Goal: Navigation & Orientation: Understand site structure

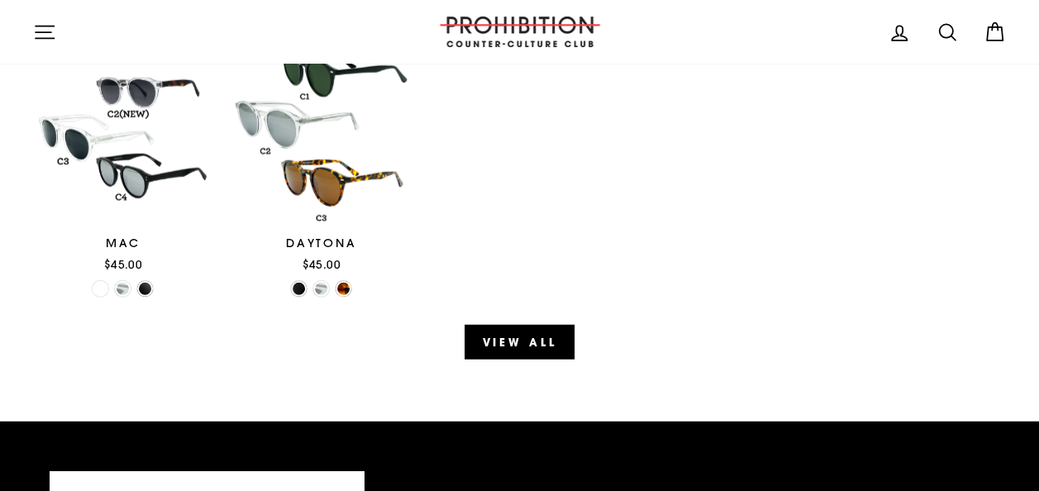
scroll to position [1983, 0]
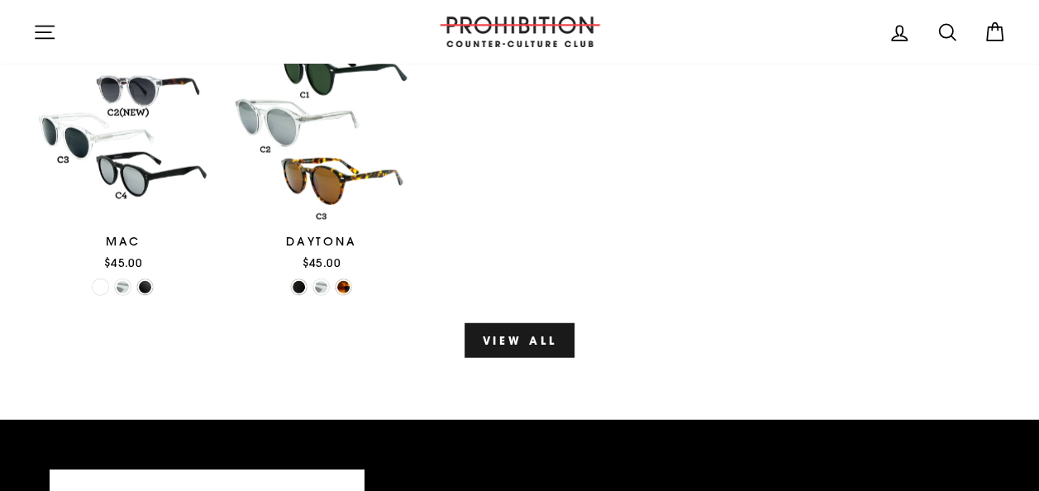
click at [486, 323] on link "View all" at bounding box center [518, 340] width 109 height 35
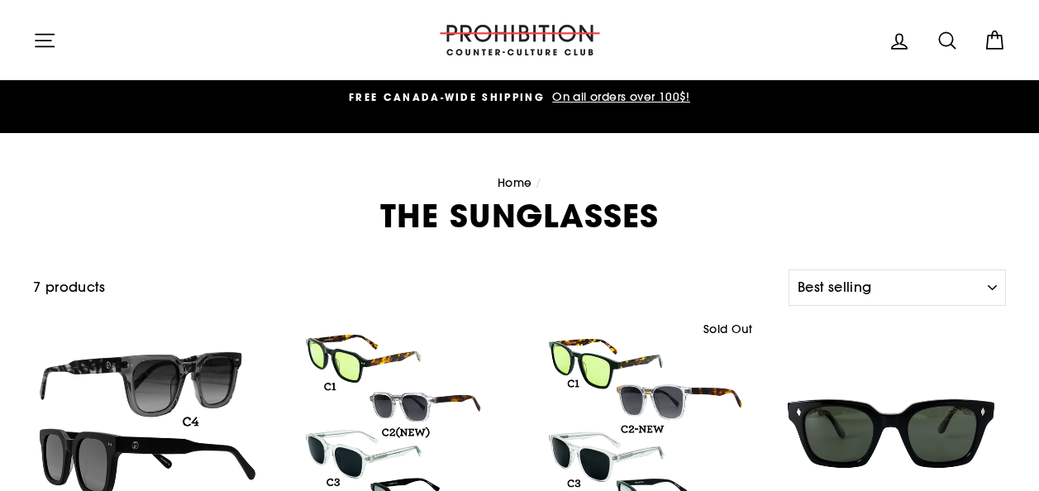
select select "best-selling"
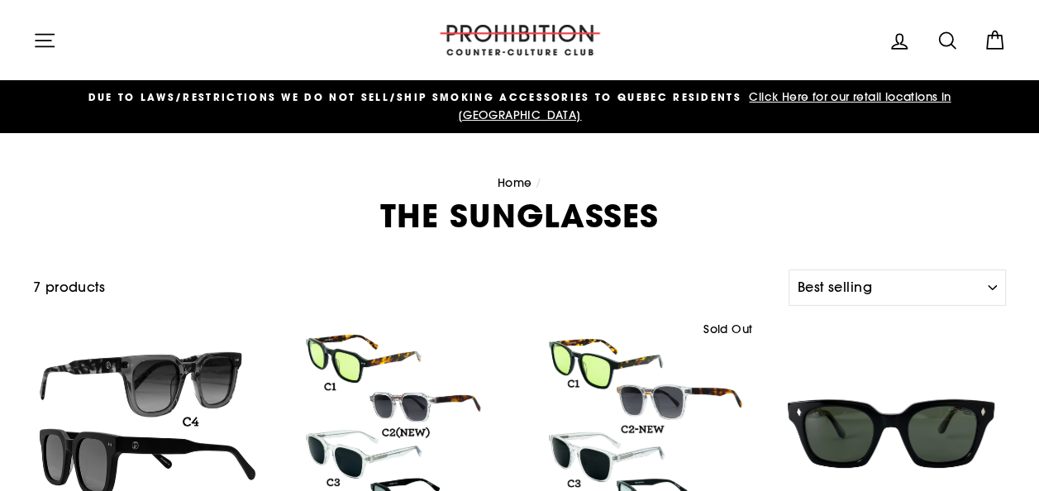
click at [511, 175] on link "Home" at bounding box center [515, 182] width 35 height 15
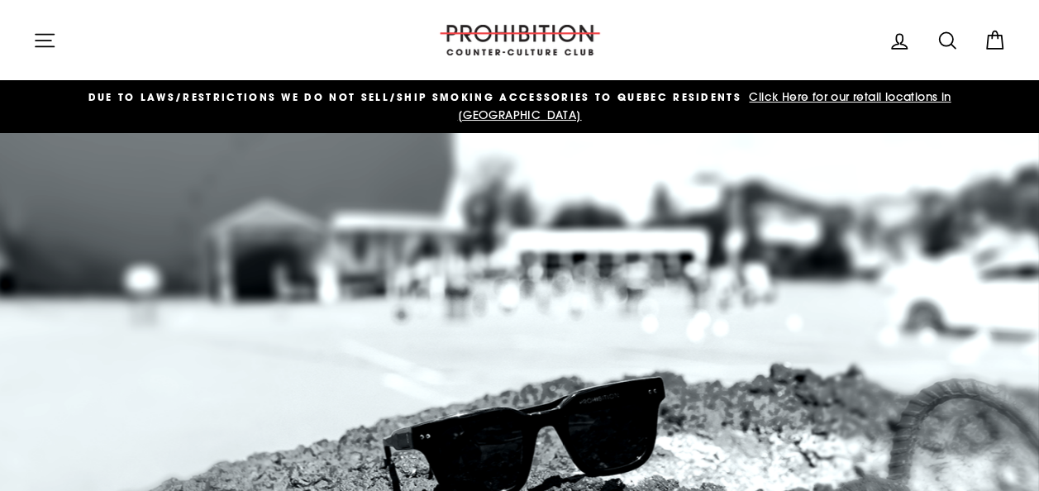
click at [41, 44] on icon "button" at bounding box center [44, 40] width 23 height 23
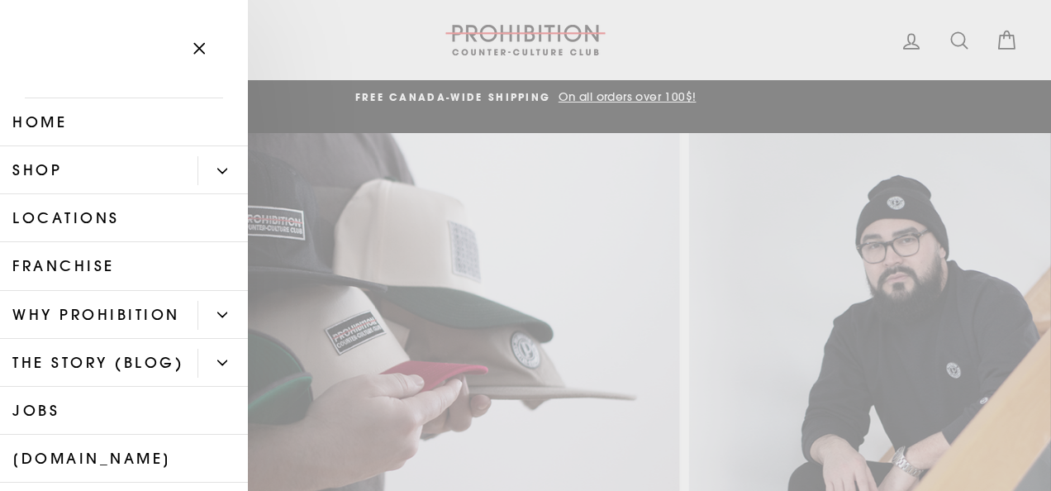
click at [217, 169] on icon "Primary" at bounding box center [222, 171] width 10 height 10
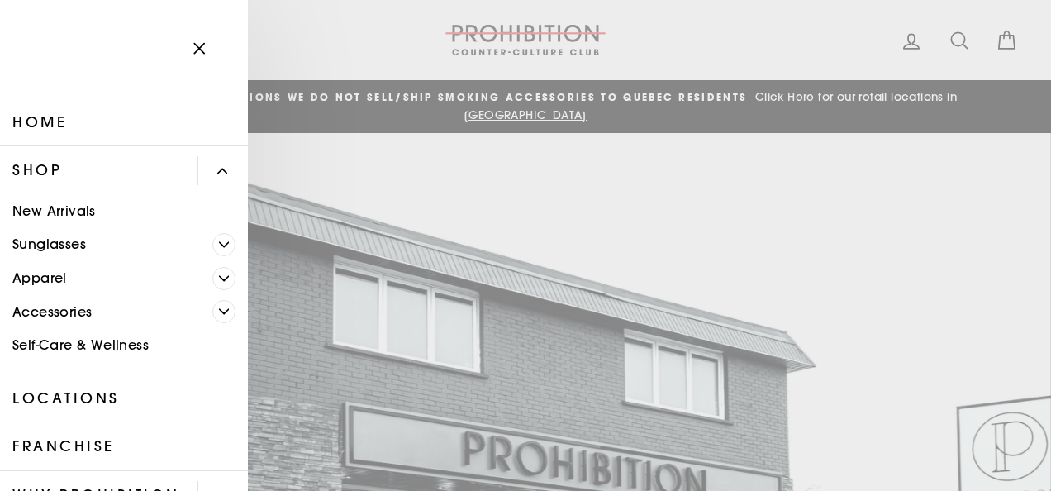
click at [67, 311] on link "Accessories" at bounding box center [106, 312] width 212 height 34
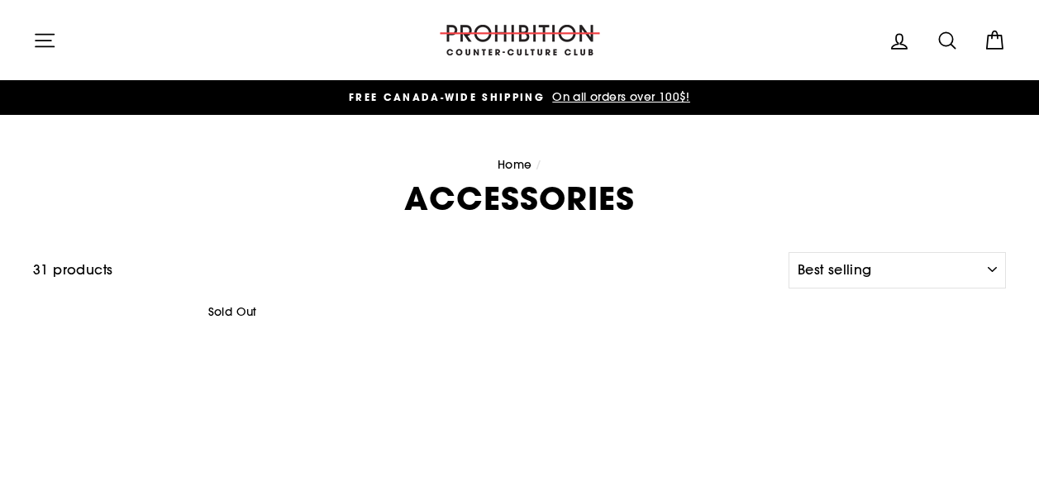
select select "best-selling"
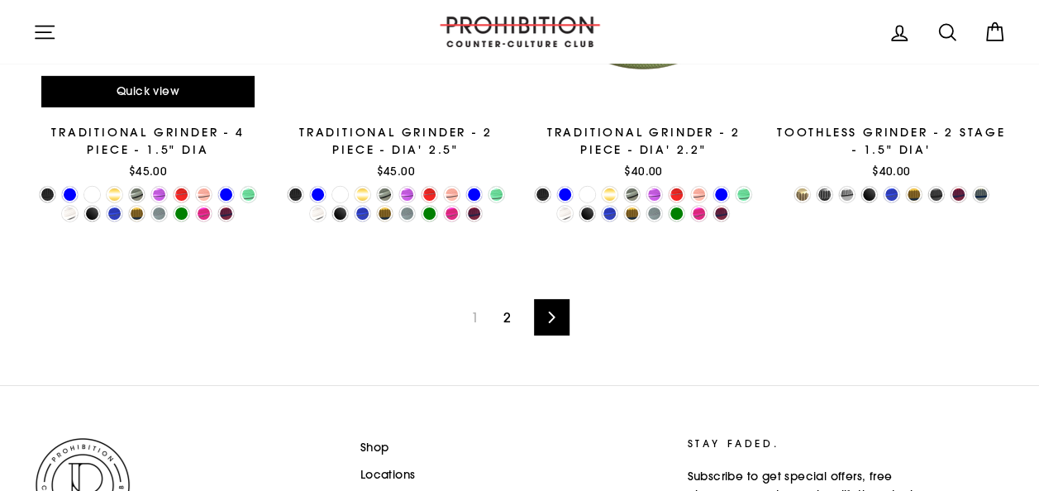
scroll to position [2562, 0]
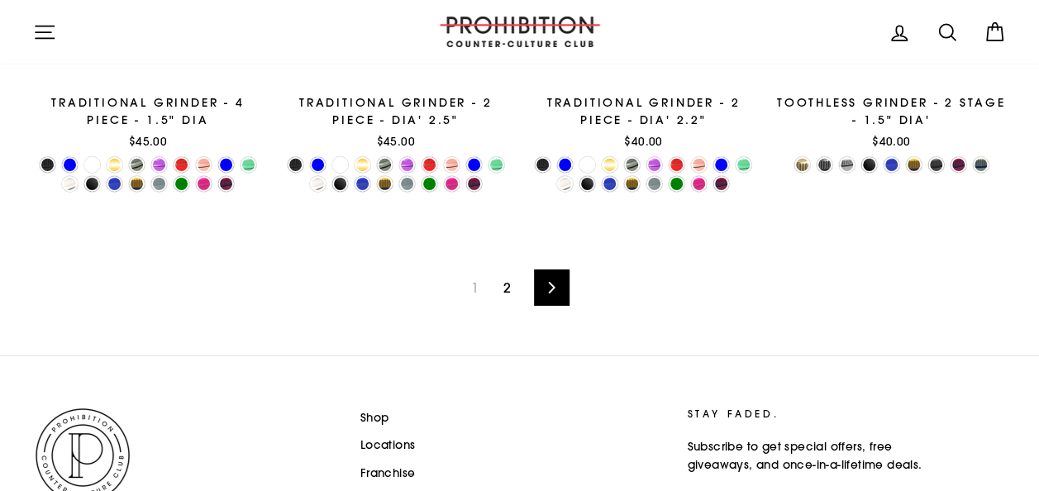
click at [504, 274] on link "2" at bounding box center [506, 287] width 27 height 26
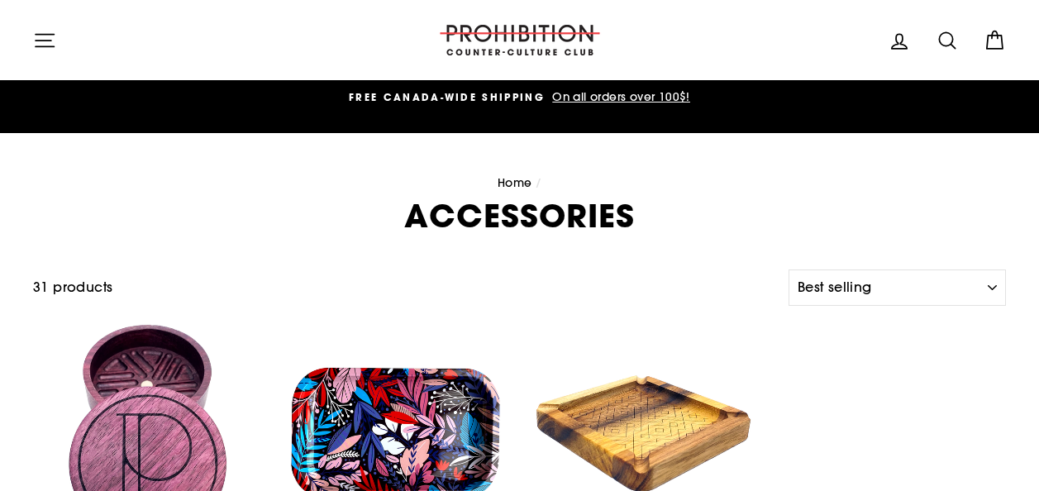
select select "best-selling"
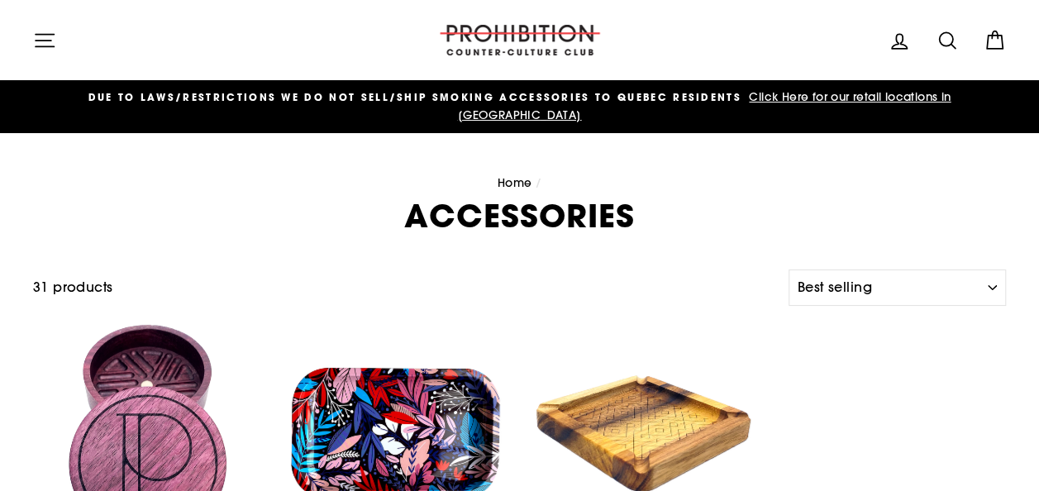
click at [47, 30] on icon "button" at bounding box center [44, 40] width 23 height 23
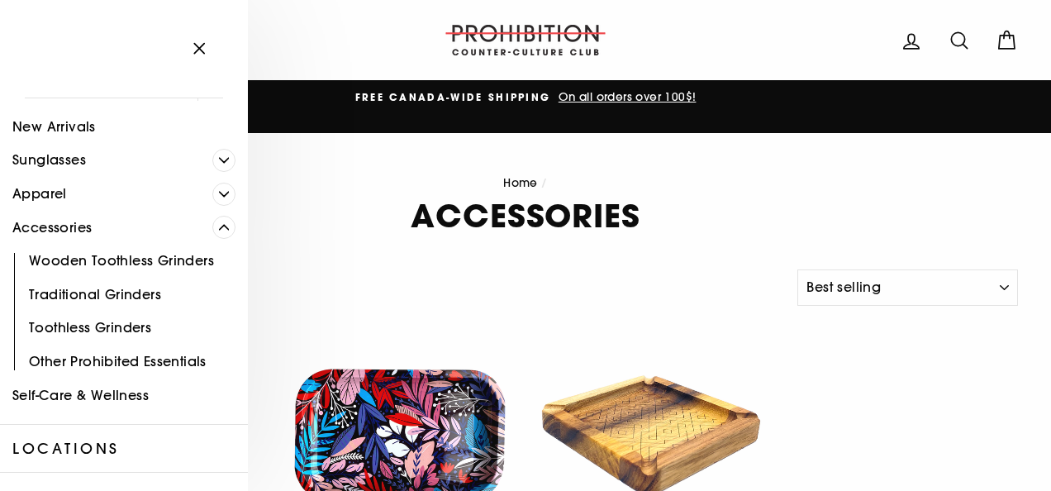
scroll to position [83, 0]
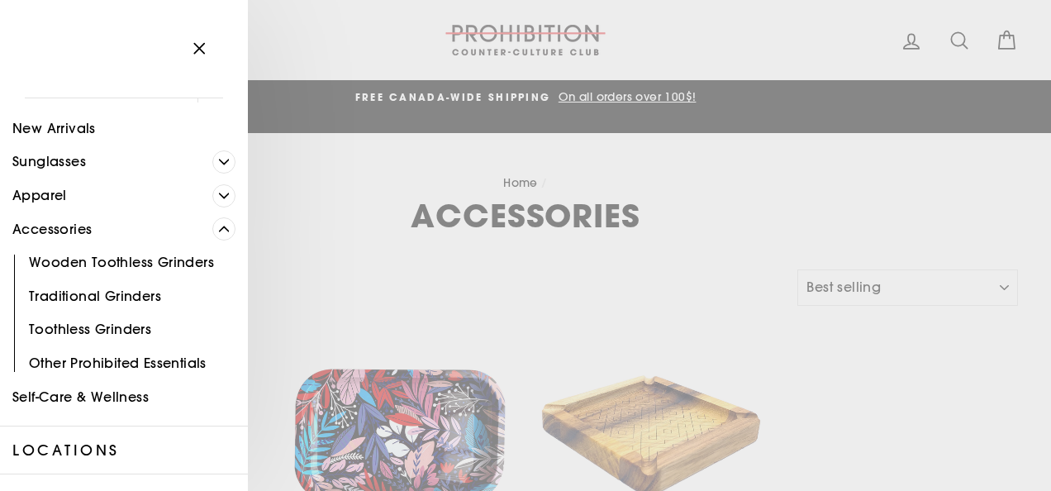
click at [43, 191] on link "Apparel" at bounding box center [106, 196] width 212 height 34
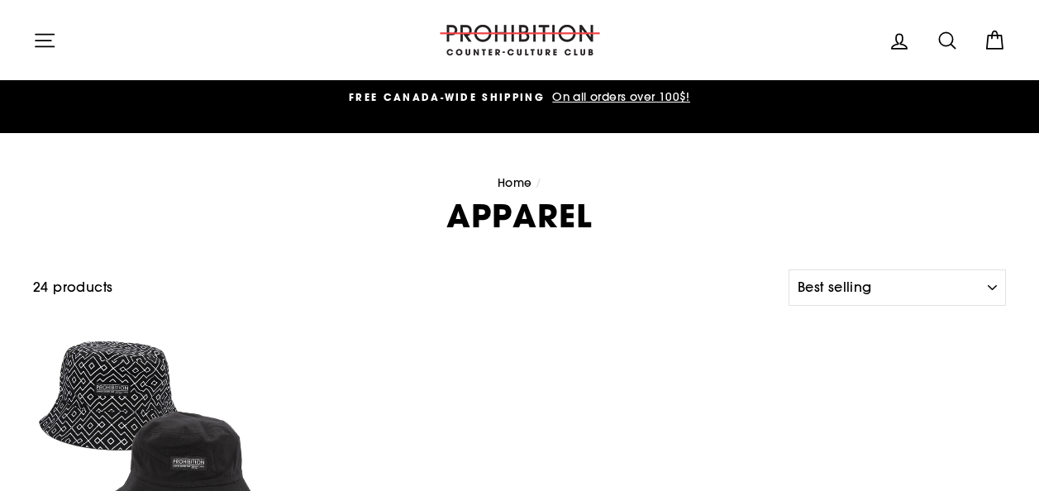
select select "best-selling"
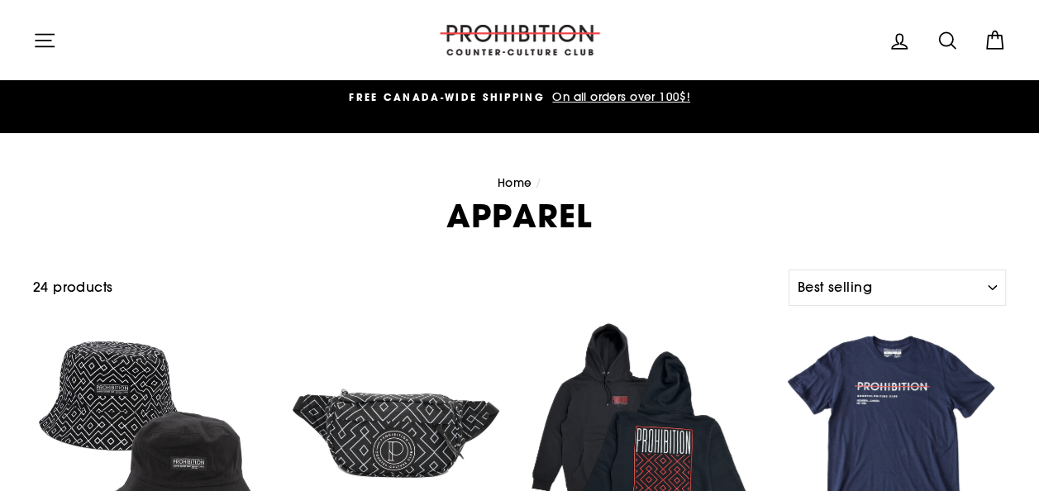
click at [53, 40] on icon "button" at bounding box center [44, 40] width 23 height 23
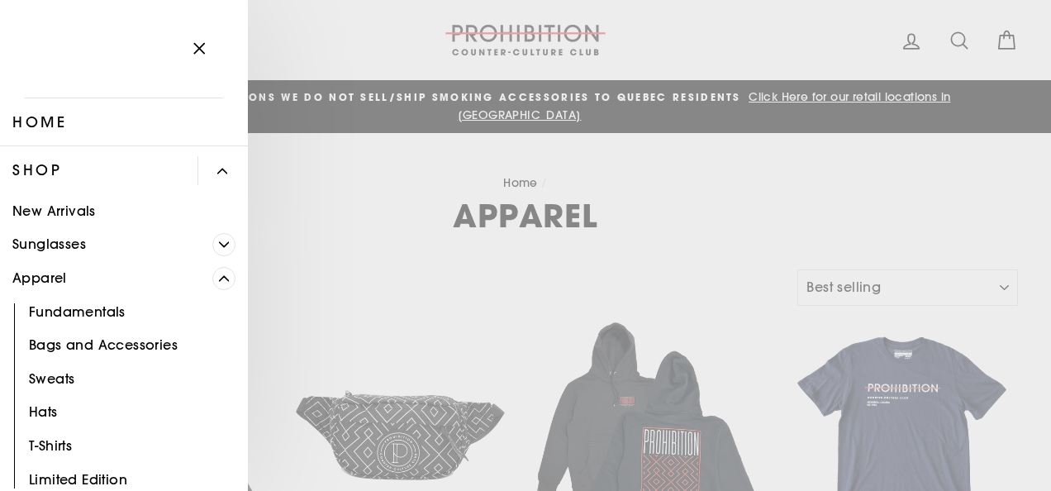
click at [217, 166] on icon "Primary" at bounding box center [222, 171] width 10 height 10
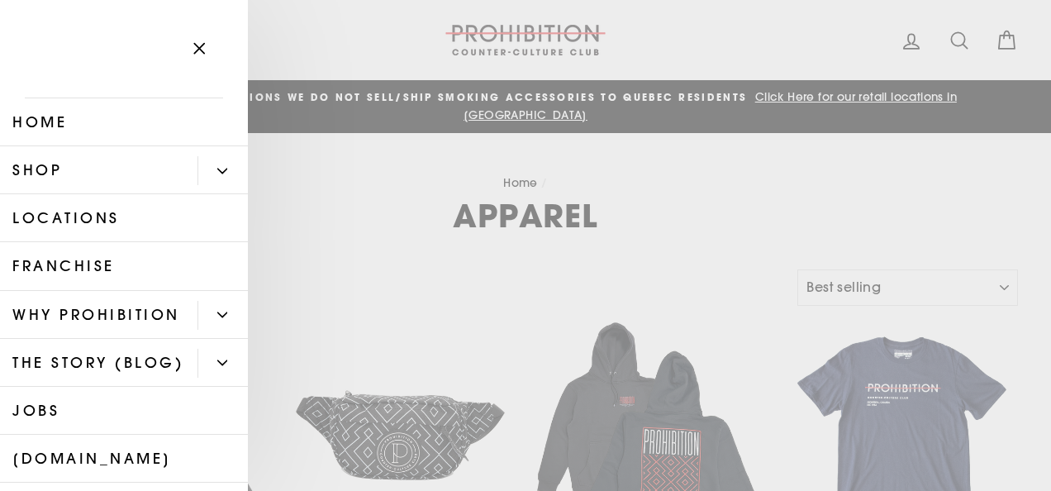
click at [217, 166] on icon "Primary" at bounding box center [222, 171] width 10 height 10
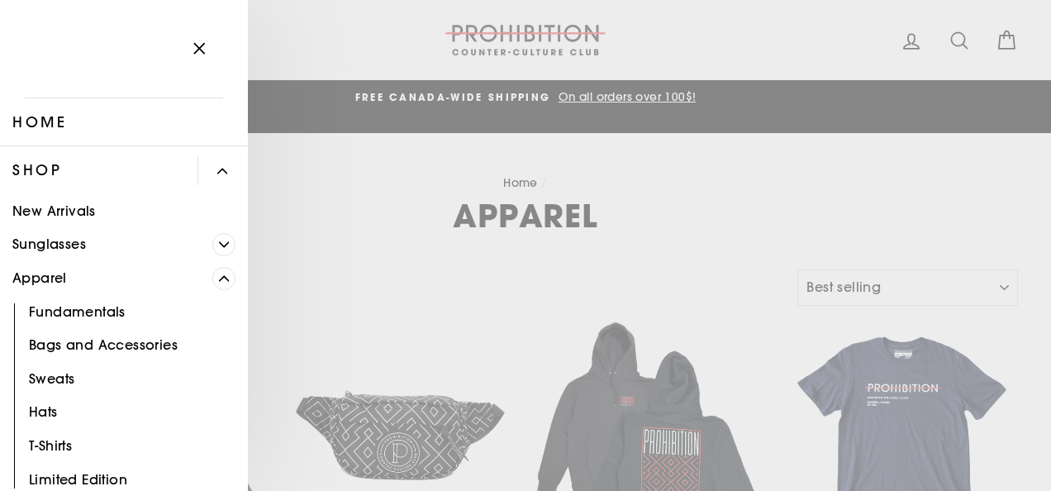
click at [31, 210] on link "New Arrivals" at bounding box center [124, 211] width 248 height 34
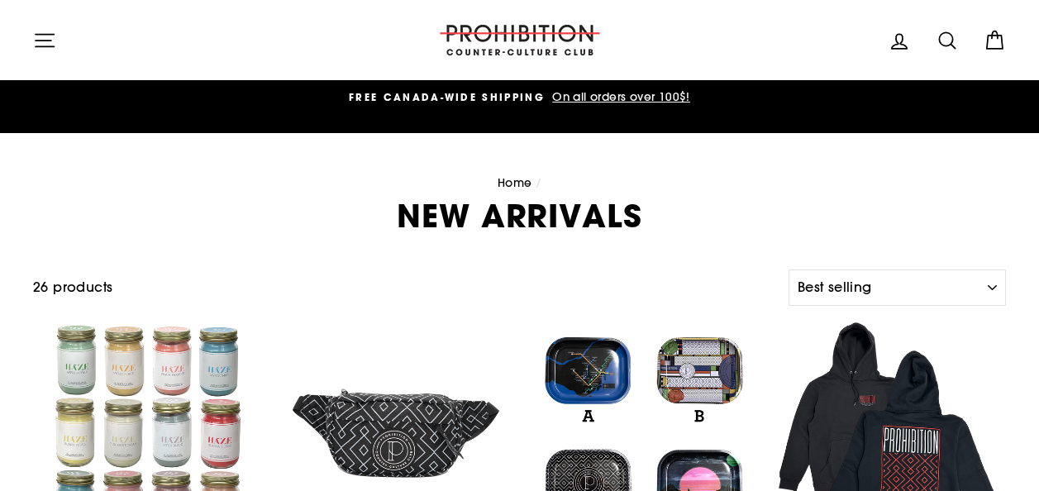
select select "best-selling"
